Goal: Task Accomplishment & Management: Manage account settings

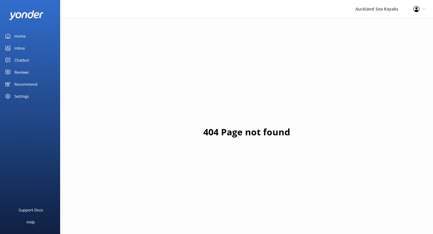
click at [8, 70] on icon at bounding box center [7, 72] width 5 height 5
